Goal: Use online tool/utility

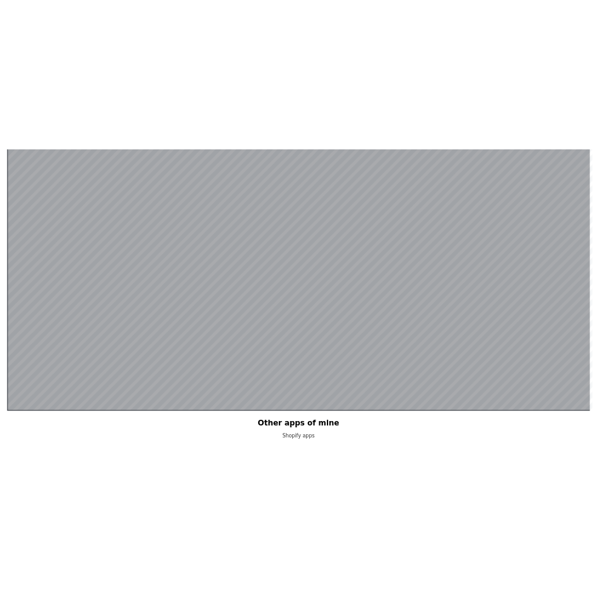
scroll to position [245, 0]
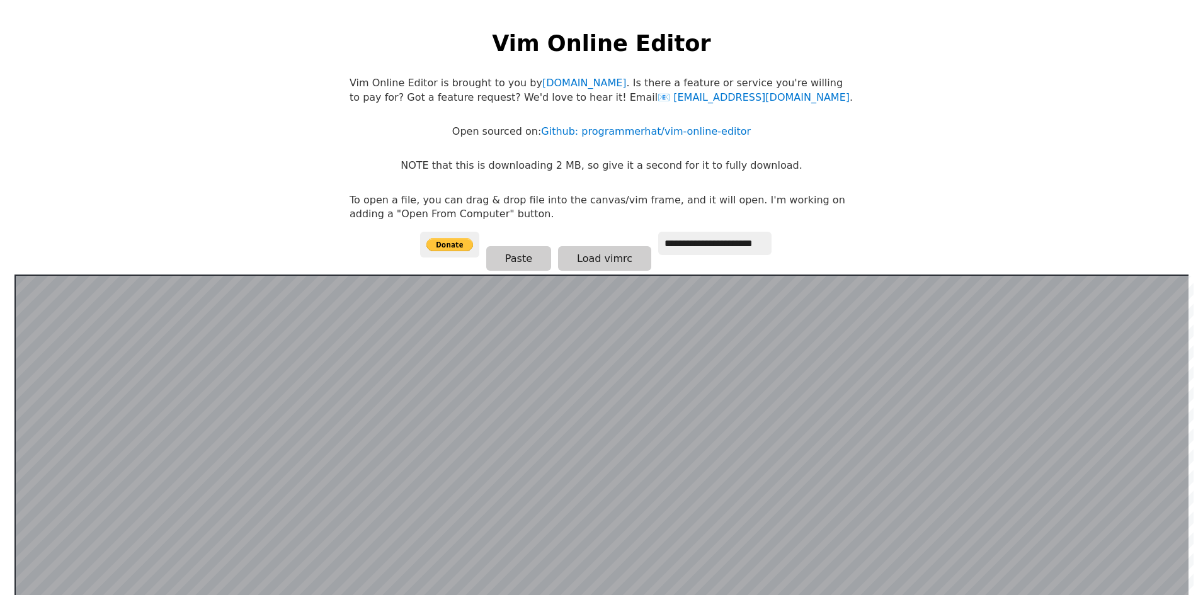
scroll to position [245, 0]
